Goal: Task Accomplishment & Management: Use online tool/utility

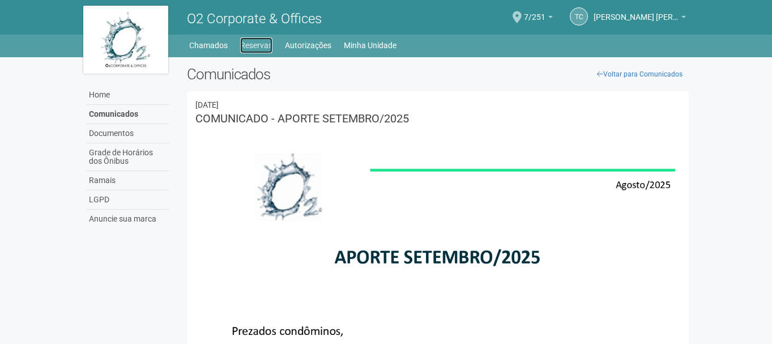
click at [259, 45] on link "Reservas" at bounding box center [256, 45] width 32 height 16
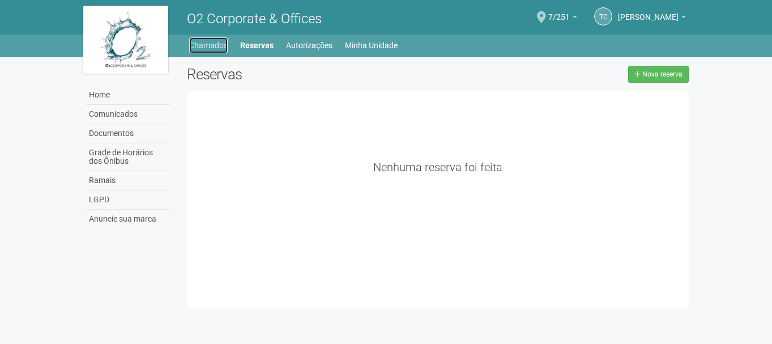
click at [211, 45] on link "Chamados" at bounding box center [208, 45] width 39 height 16
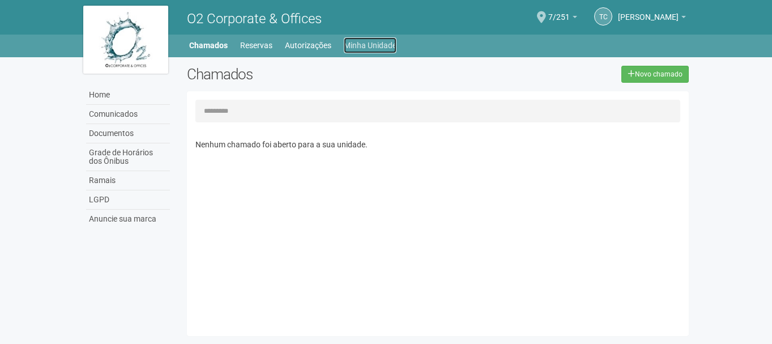
click at [346, 45] on link "Minha Unidade" at bounding box center [370, 45] width 53 height 16
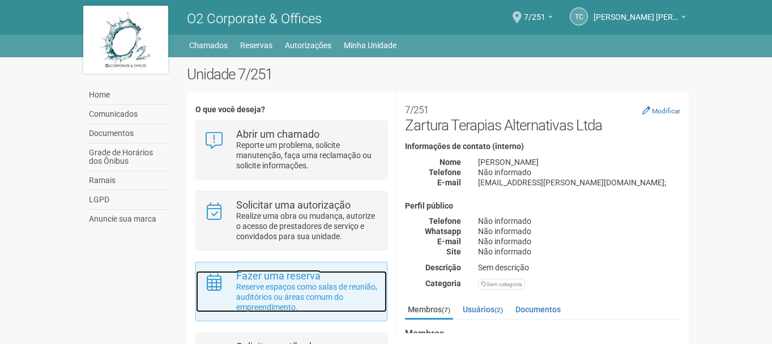
click at [249, 286] on p "Reserve espaços como salas de reunião, auditórios ou áreas comum do empreendime…" at bounding box center [307, 296] width 142 height 31
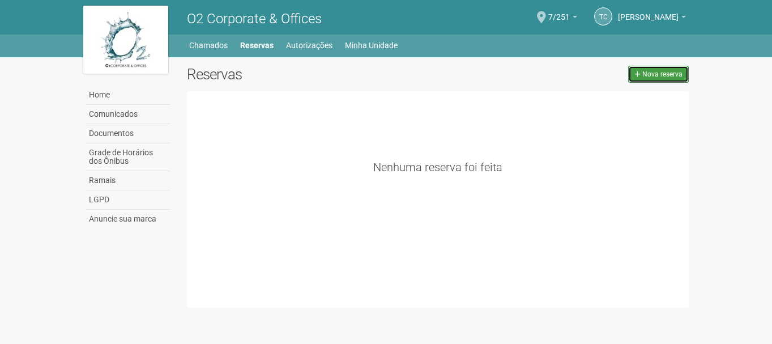
click at [638, 73] on icon at bounding box center [637, 74] width 6 height 7
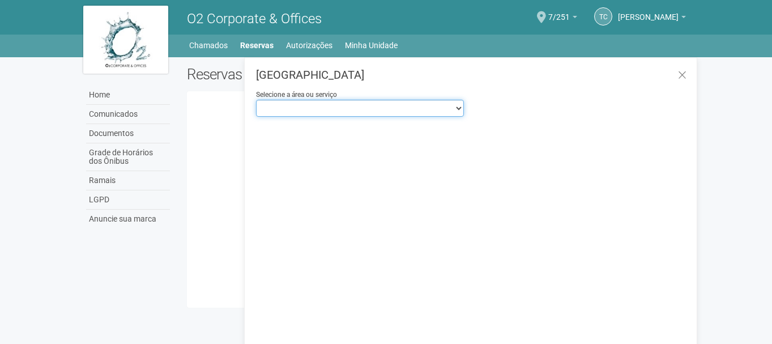
click at [460, 109] on select "**********" at bounding box center [360, 108] width 208 height 17
